Goal: Task Accomplishment & Management: Manage account settings

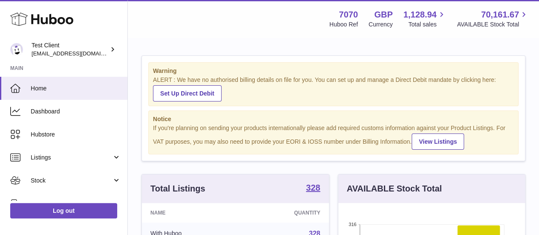
scroll to position [133, 190]
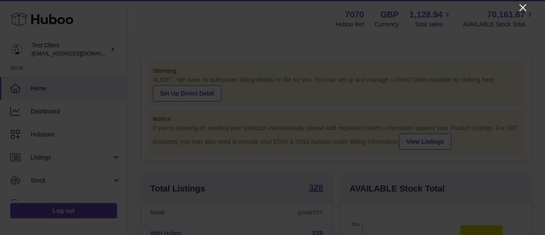
click at [524, 5] on icon "Close" at bounding box center [523, 8] width 10 height 10
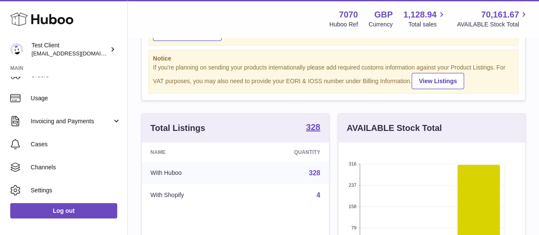
scroll to position [167, 0]
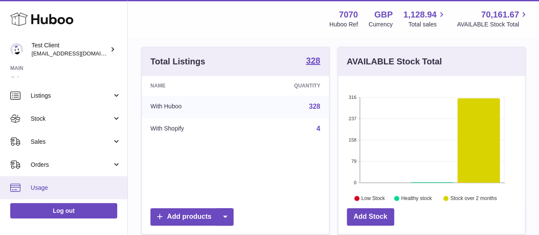
scroll to position [60, 0]
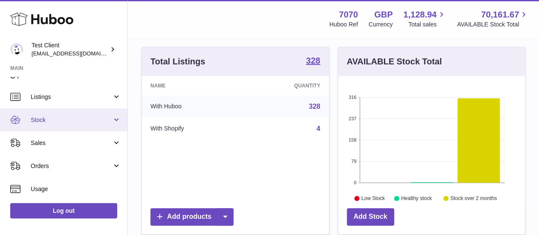
click at [22, 116] on link "Stock" at bounding box center [63, 119] width 127 height 23
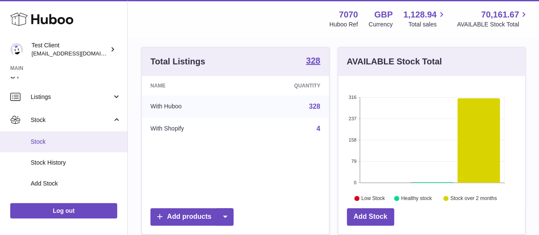
click at [18, 139] on link "Stock" at bounding box center [63, 141] width 127 height 21
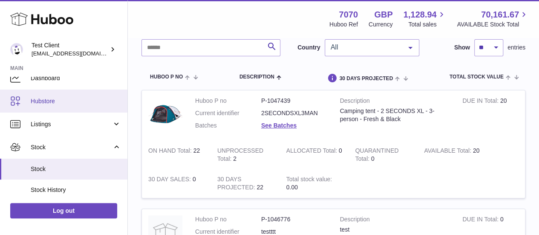
scroll to position [36, 0]
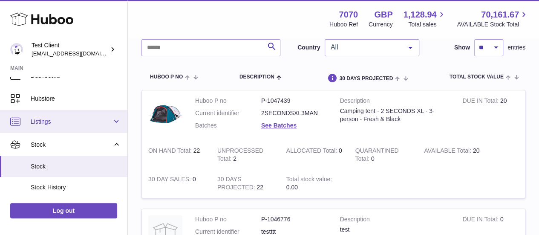
click at [66, 124] on span "Listings" at bounding box center [71, 122] width 81 height 8
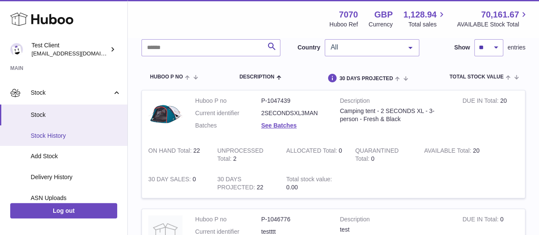
scroll to position [161, 0]
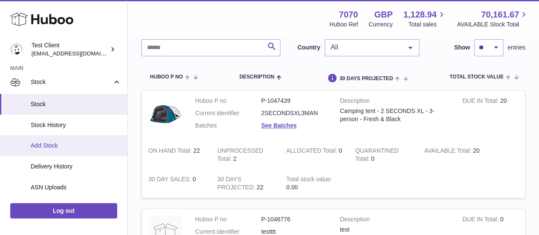
click at [59, 150] on link "Add Stock" at bounding box center [63, 145] width 127 height 21
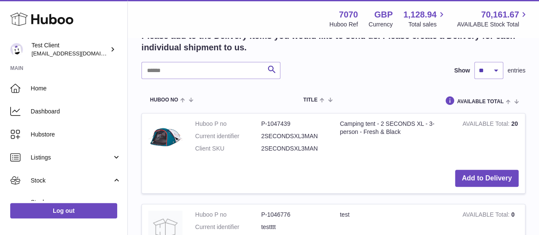
scroll to position [185, 0]
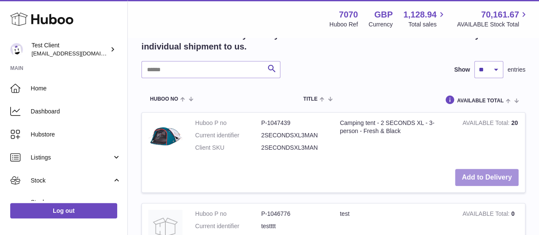
click at [455, 175] on button "Add to Delivery" at bounding box center [486, 177] width 63 height 17
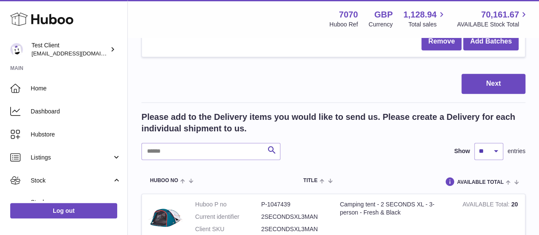
scroll to position [219, 0]
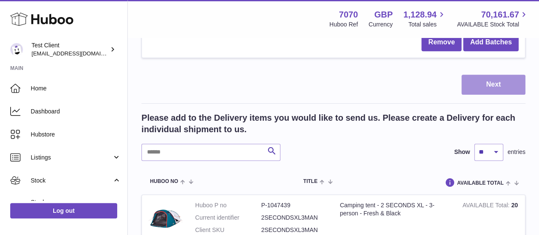
click at [485, 90] on button "Next" at bounding box center [493, 85] width 64 height 20
click at [482, 83] on button "Next" at bounding box center [493, 85] width 64 height 20
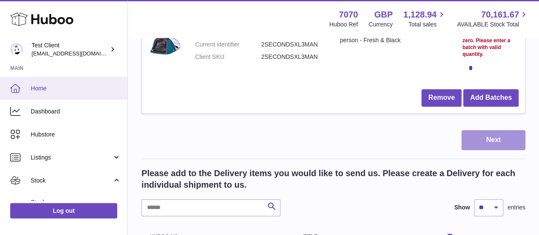
scroll to position [166, 0]
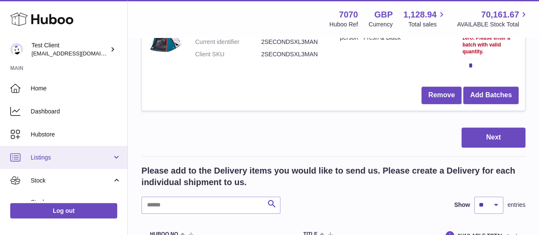
click at [29, 154] on link "Listings" at bounding box center [63, 157] width 127 height 23
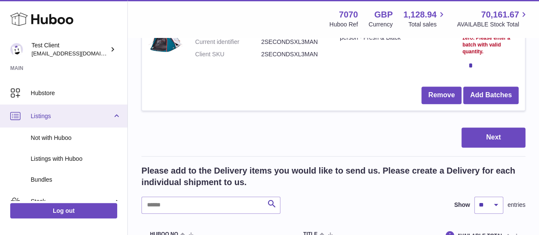
scroll to position [42, 0]
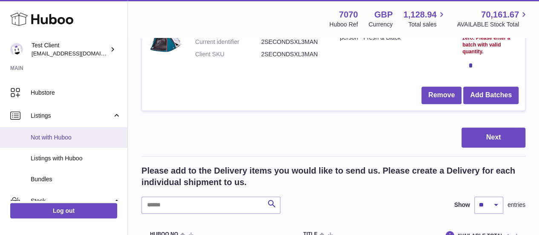
click at [42, 136] on span "Not with Huboo" at bounding box center [76, 137] width 90 height 8
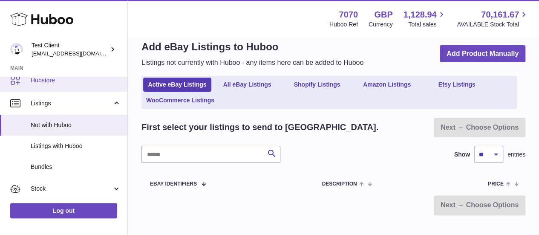
scroll to position [60, 0]
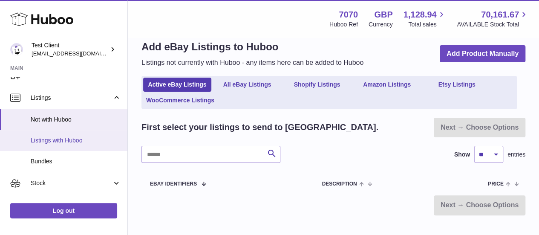
click at [83, 142] on span "Listings with Huboo" at bounding box center [76, 140] width 90 height 8
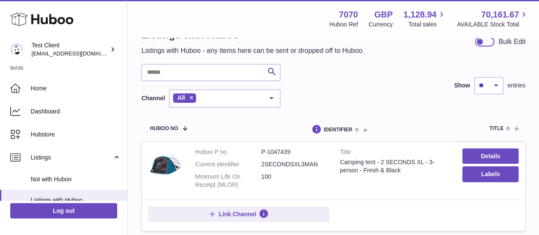
scroll to position [29, 0]
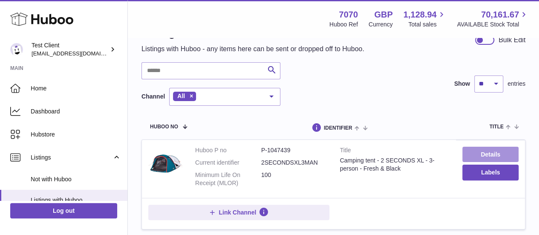
click at [469, 147] on link "Details" at bounding box center [490, 154] width 56 height 15
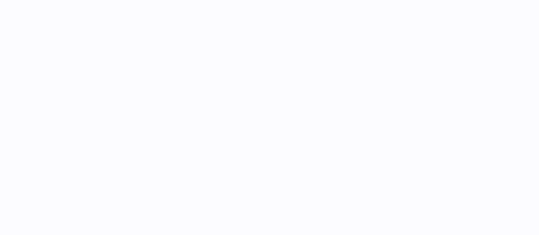
select select
select select "****"
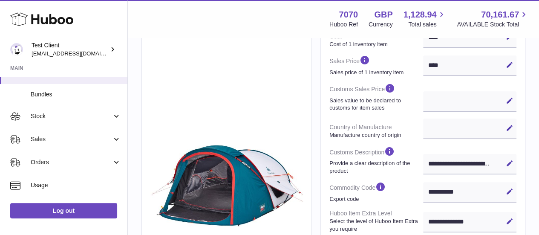
scroll to position [128, 0]
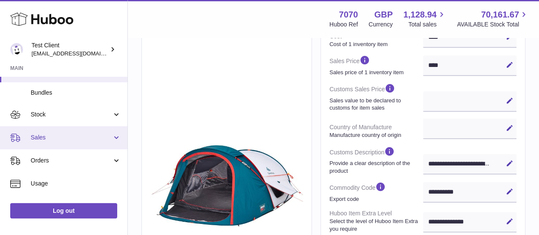
click at [51, 139] on span "Sales" at bounding box center [71, 137] width 81 height 8
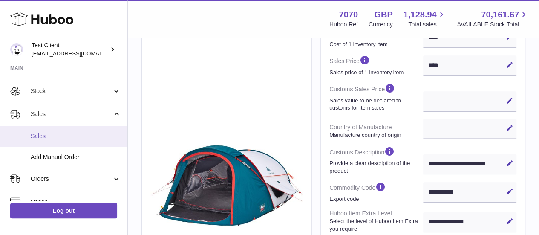
scroll to position [153, 0]
click at [52, 154] on span "Add Manual Order" at bounding box center [76, 156] width 90 height 8
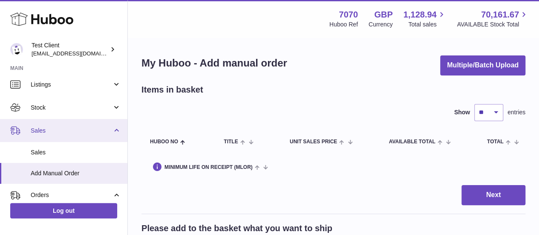
click at [78, 140] on link "Sales" at bounding box center [63, 130] width 127 height 23
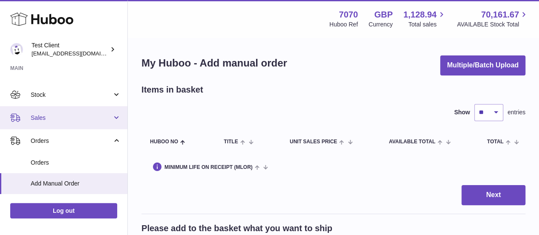
scroll to position [86, 0]
click at [71, 119] on span "Sales" at bounding box center [71, 117] width 81 height 8
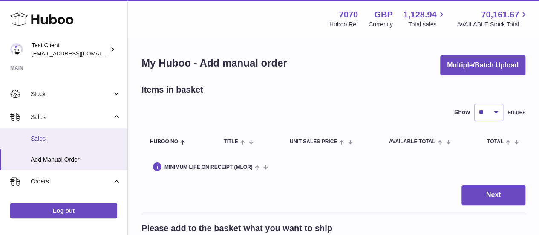
click at [59, 142] on span "Sales" at bounding box center [76, 139] width 90 height 8
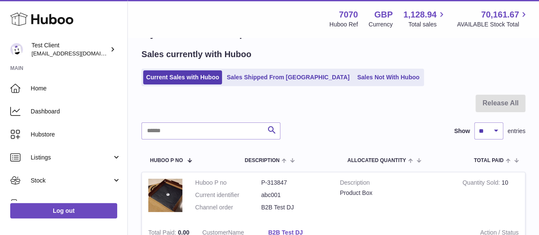
scroll to position [32, 0]
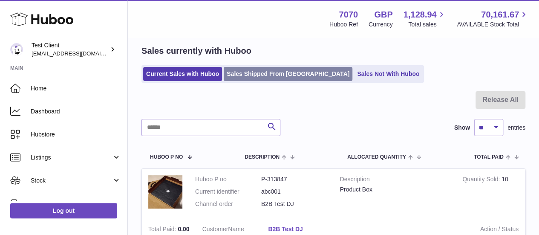
click at [288, 70] on link "Sales Shipped From [GEOGRAPHIC_DATA]" at bounding box center [288, 74] width 129 height 14
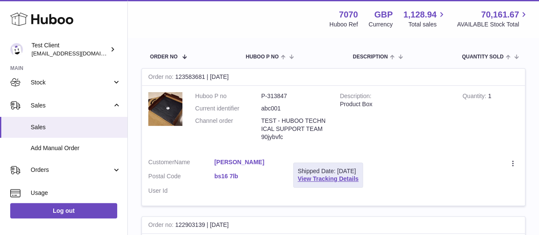
scroll to position [99, 0]
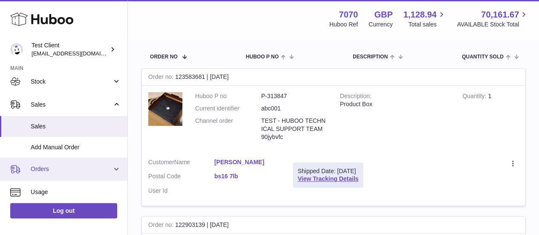
click at [55, 168] on span "Orders" at bounding box center [71, 169] width 81 height 8
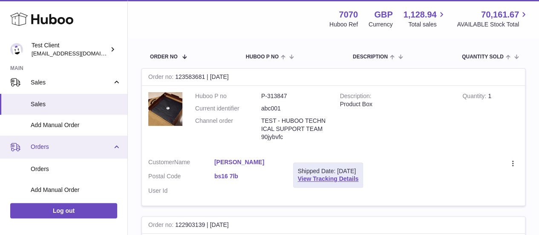
scroll to position [122, 0]
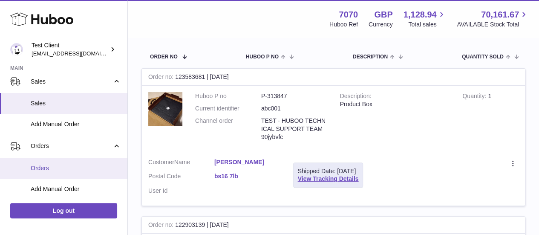
click at [52, 166] on span "Orders" at bounding box center [76, 168] width 90 height 8
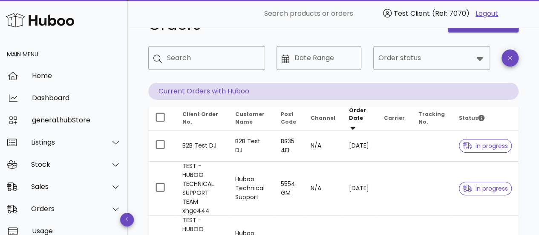
scroll to position [33, 0]
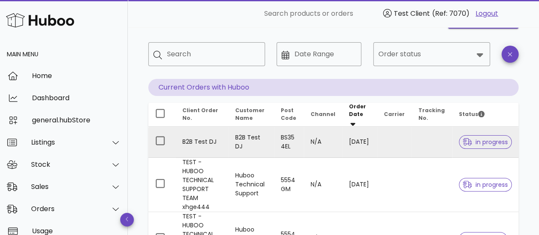
click at [243, 138] on td "B2B Test DJ" at bounding box center [251, 141] width 46 height 31
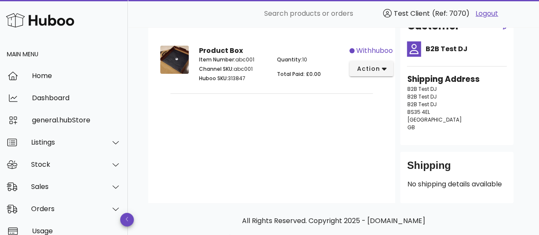
scroll to position [55, 0]
click at [368, 67] on span "action" at bounding box center [368, 68] width 24 height 9
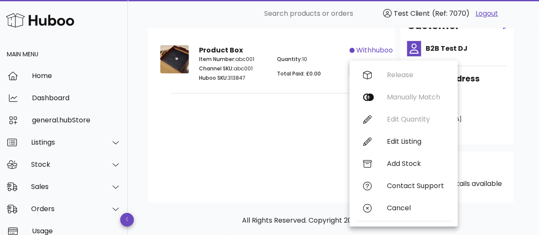
click at [269, 126] on div "Customer's Cart Total Paid £0.00 Product Box Item Number: abc001 Channel SKU: a…" at bounding box center [271, 106] width 247 height 191
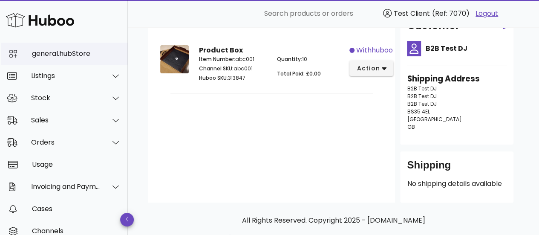
scroll to position [67, 0]
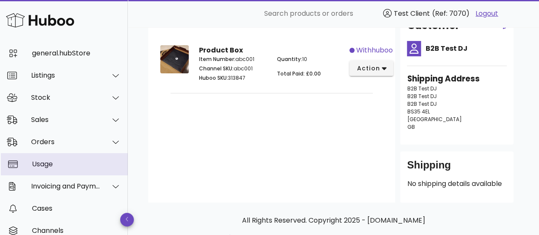
click at [45, 161] on div "Usage" at bounding box center [76, 164] width 89 height 8
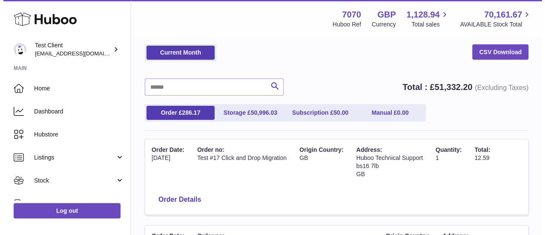
scroll to position [73, 0]
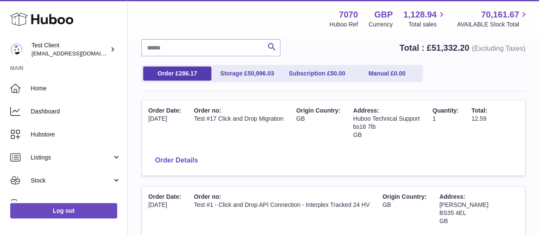
click at [201, 161] on button "Order Details" at bounding box center [176, 160] width 56 height 17
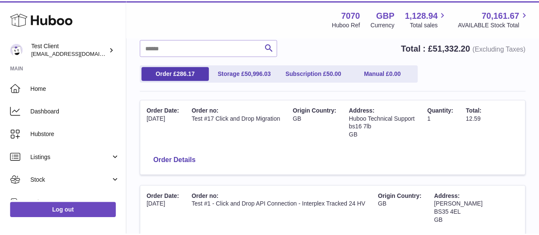
scroll to position [0, 0]
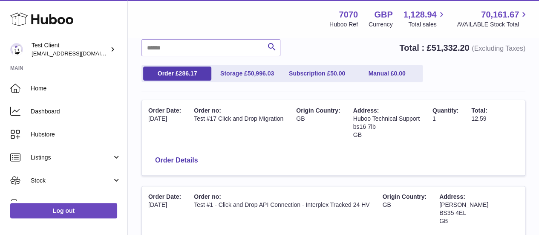
click at [474, 45] on div at bounding box center [269, 117] width 539 height 235
click at [255, 65] on ul "Order £ 286.17 Storage £ 50,996.03 Subscription £ 50.00 Manual £ 0.00" at bounding box center [281, 73] width 281 height 17
click at [244, 71] on link "Storage £ 50,996.03" at bounding box center [247, 73] width 68 height 14
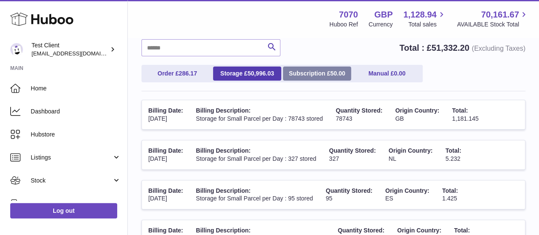
click at [303, 70] on link "Subscription £ 50.00" at bounding box center [317, 73] width 68 height 14
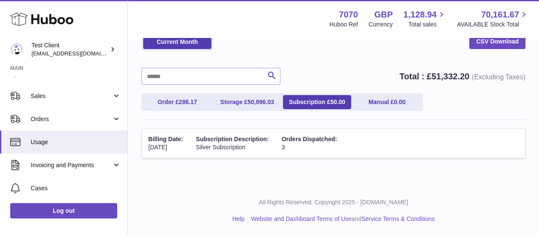
scroll to position [124, 0]
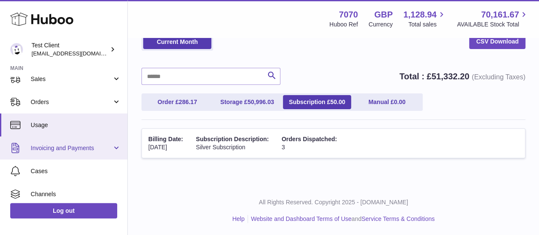
click at [52, 148] on span "Invoicing and Payments" at bounding box center [71, 148] width 81 height 8
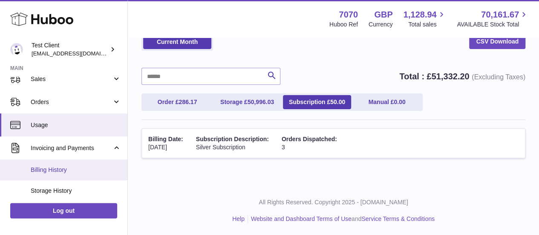
scroll to position [185, 0]
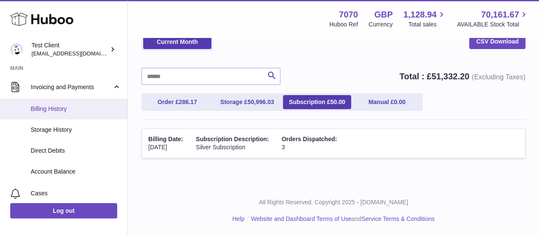
click at [63, 103] on link "Billing History" at bounding box center [63, 108] width 127 height 21
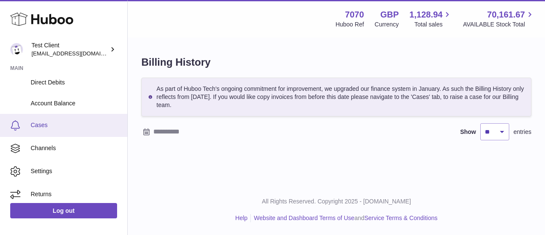
scroll to position [258, 0]
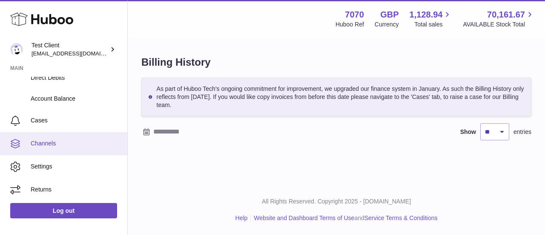
click at [64, 150] on link "Channels" at bounding box center [63, 143] width 127 height 23
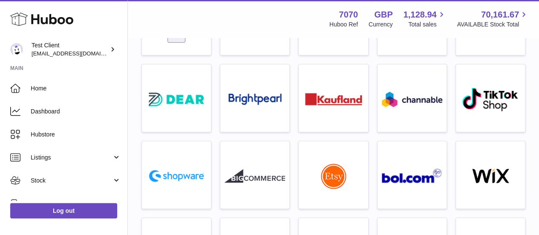
scroll to position [104, 0]
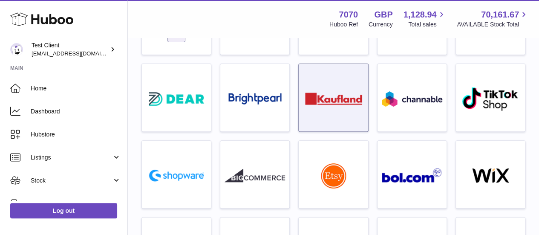
click at [345, 89] on div at bounding box center [333, 99] width 60 height 55
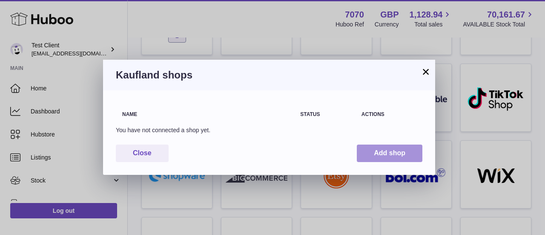
click at [365, 154] on button "Add shop" at bounding box center [390, 152] width 66 height 17
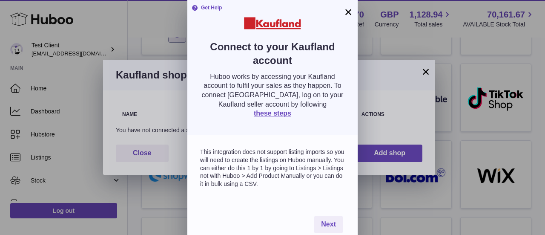
click at [156, 35] on div "× Get Help Connect to your Kaufland account Huboo works by accessing your Kaufl…" at bounding box center [272, 124] width 545 height 248
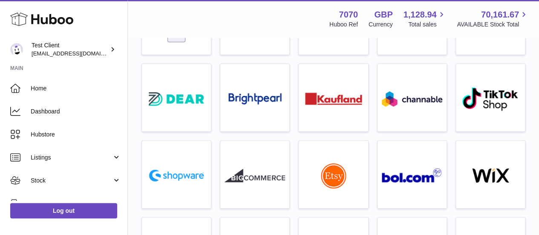
click at [162, 37] on div at bounding box center [269, 117] width 539 height 235
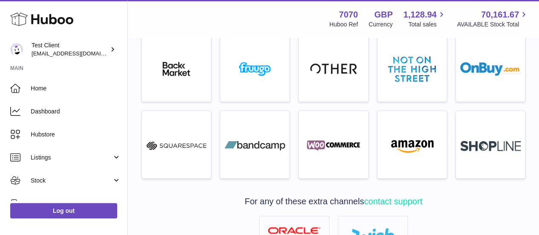
scroll to position [296, 0]
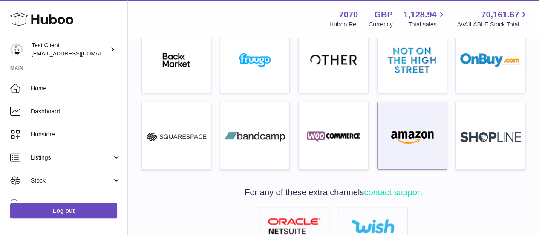
click at [405, 130] on img at bounding box center [412, 136] width 60 height 14
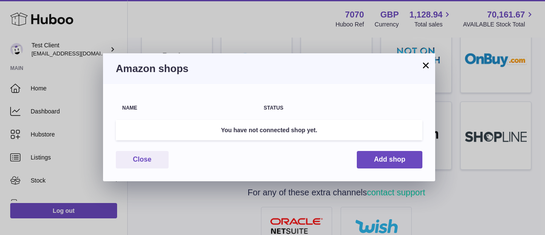
click at [244, 22] on div "× Amazon shops Name Status You have not connected shop yet. Close Add shop" at bounding box center [272, 117] width 545 height 235
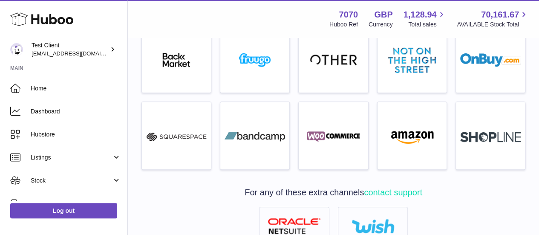
click at [503, 181] on div "Channels 1 For any of these extra channels contact support Multichannels" at bounding box center [333, 66] width 384 height 615
click at [456, 198] on div "Channels 1 For any of these extra channels contact support Multichannels" at bounding box center [333, 66] width 384 height 615
